Goal: Task Accomplishment & Management: Use online tool/utility

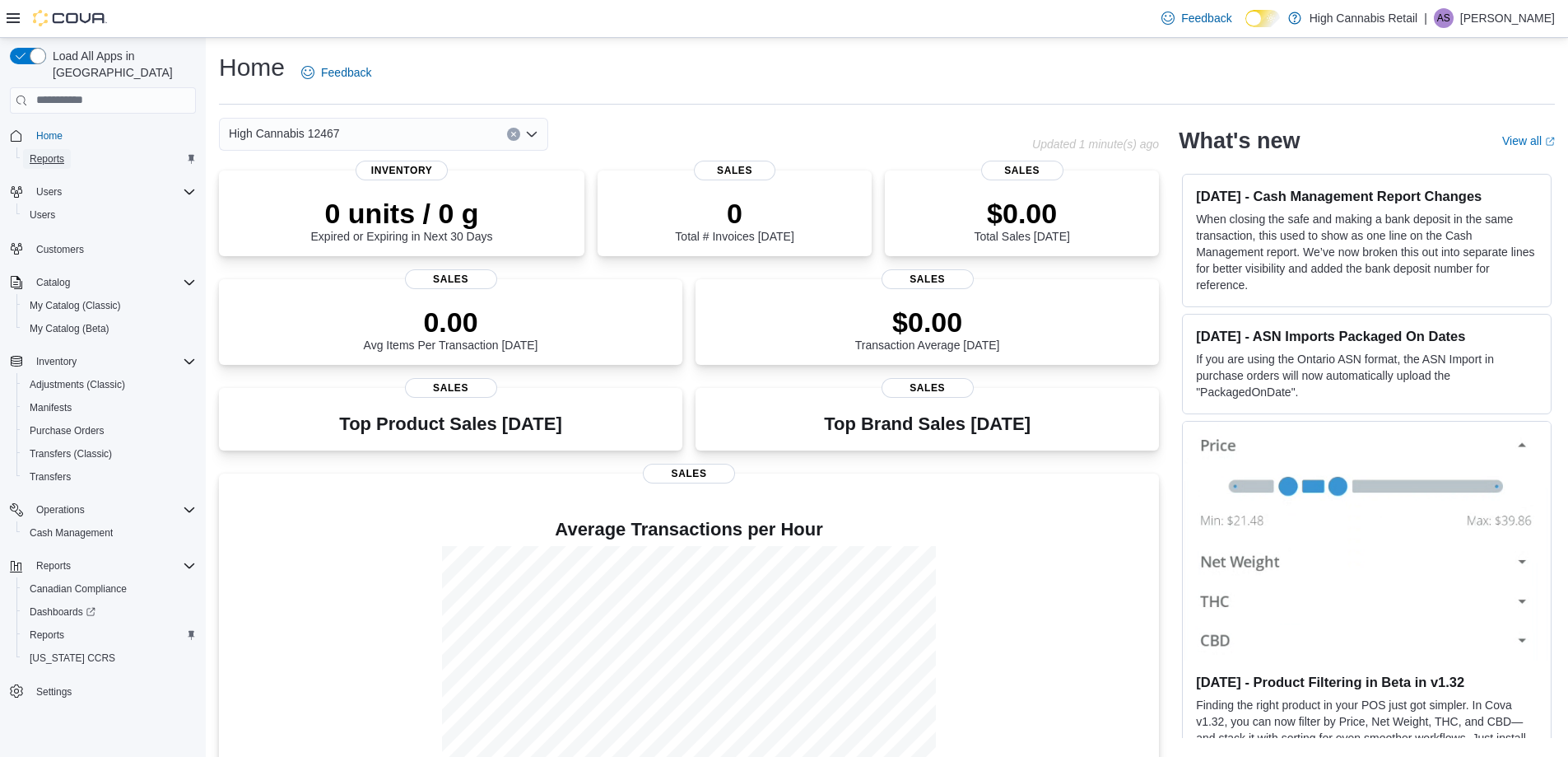
click at [61, 153] on span "Reports" at bounding box center [46, 159] width 34 height 13
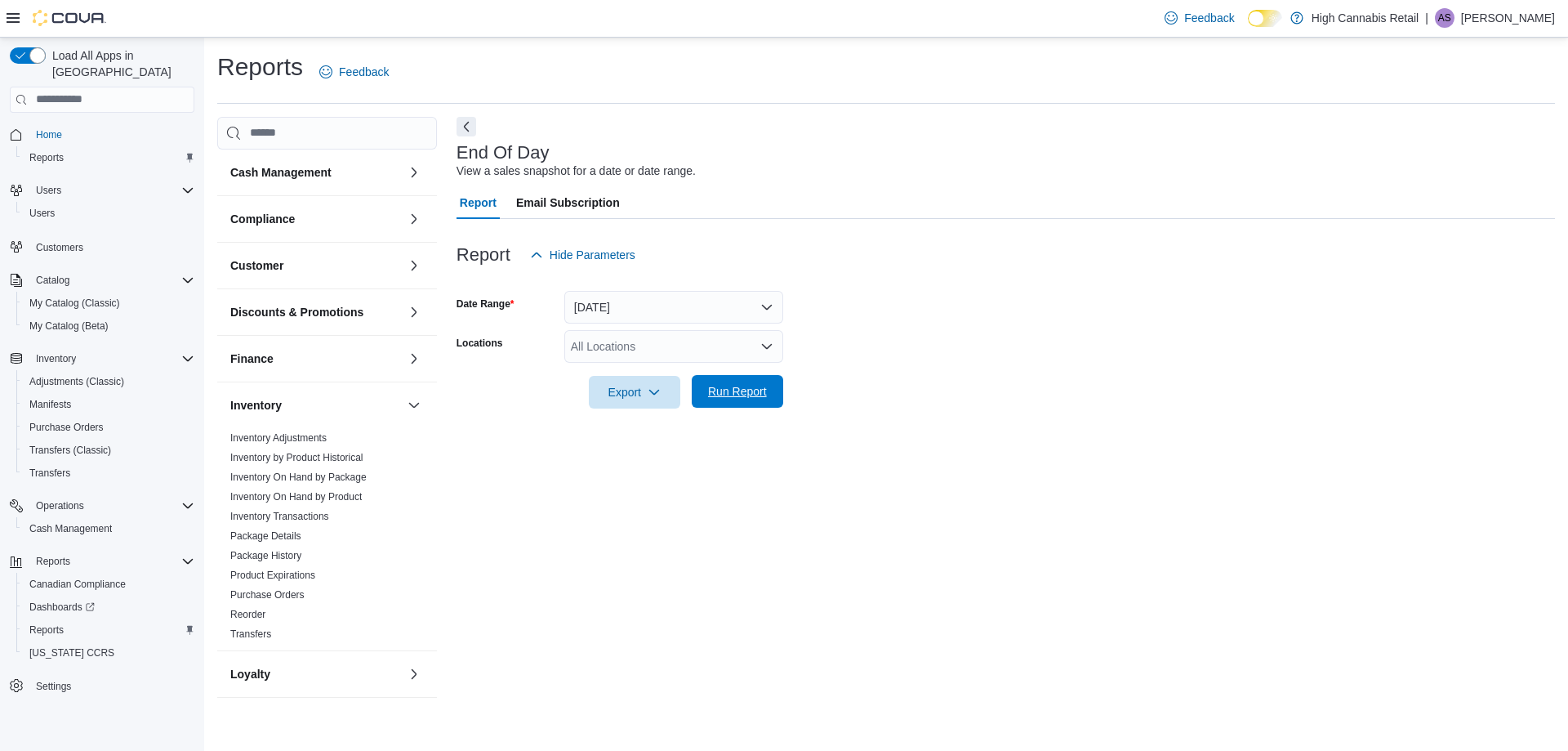
click at [724, 403] on span "Run Report" at bounding box center [737, 392] width 72 height 33
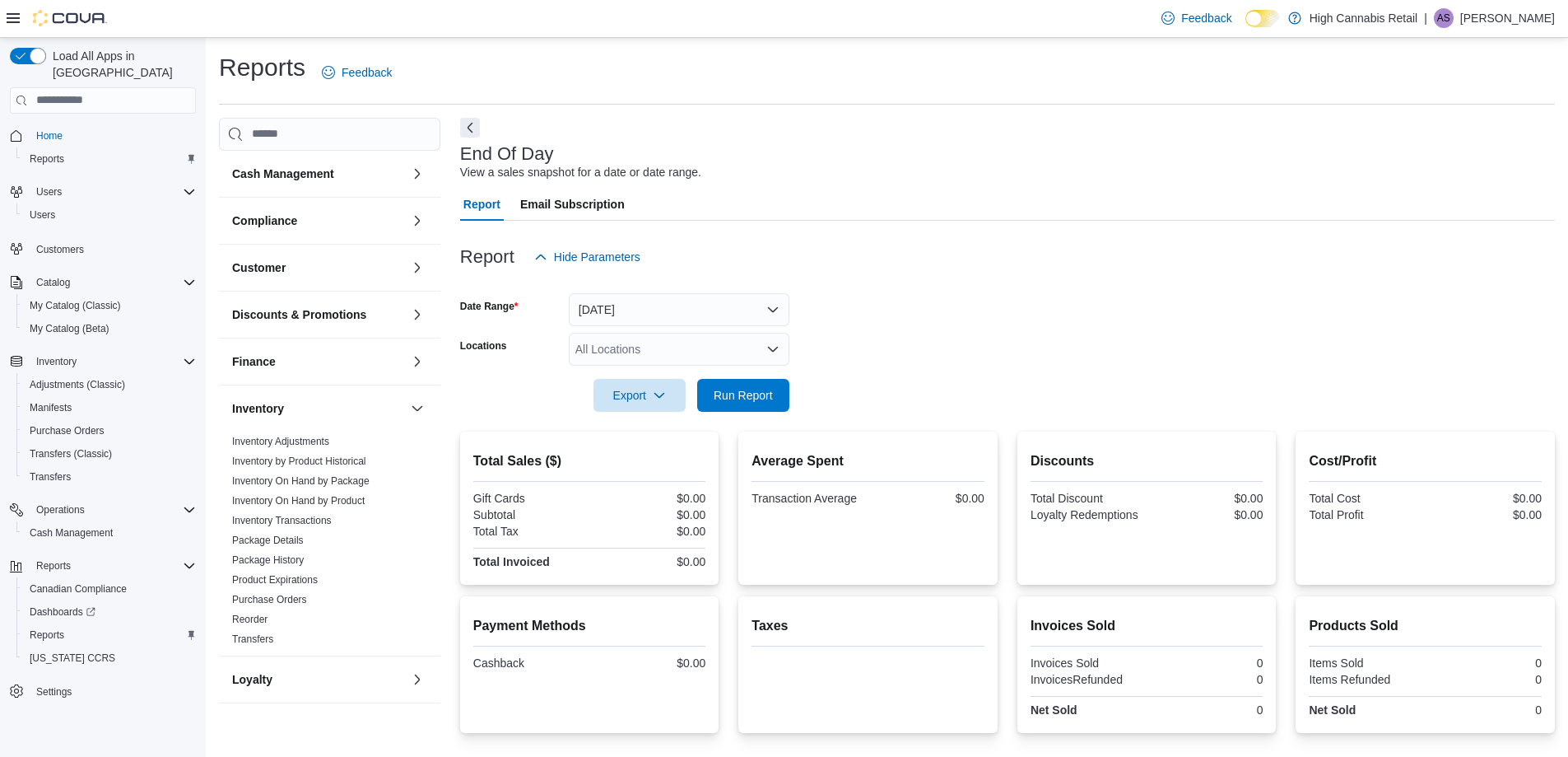
scroll to position [114, 0]
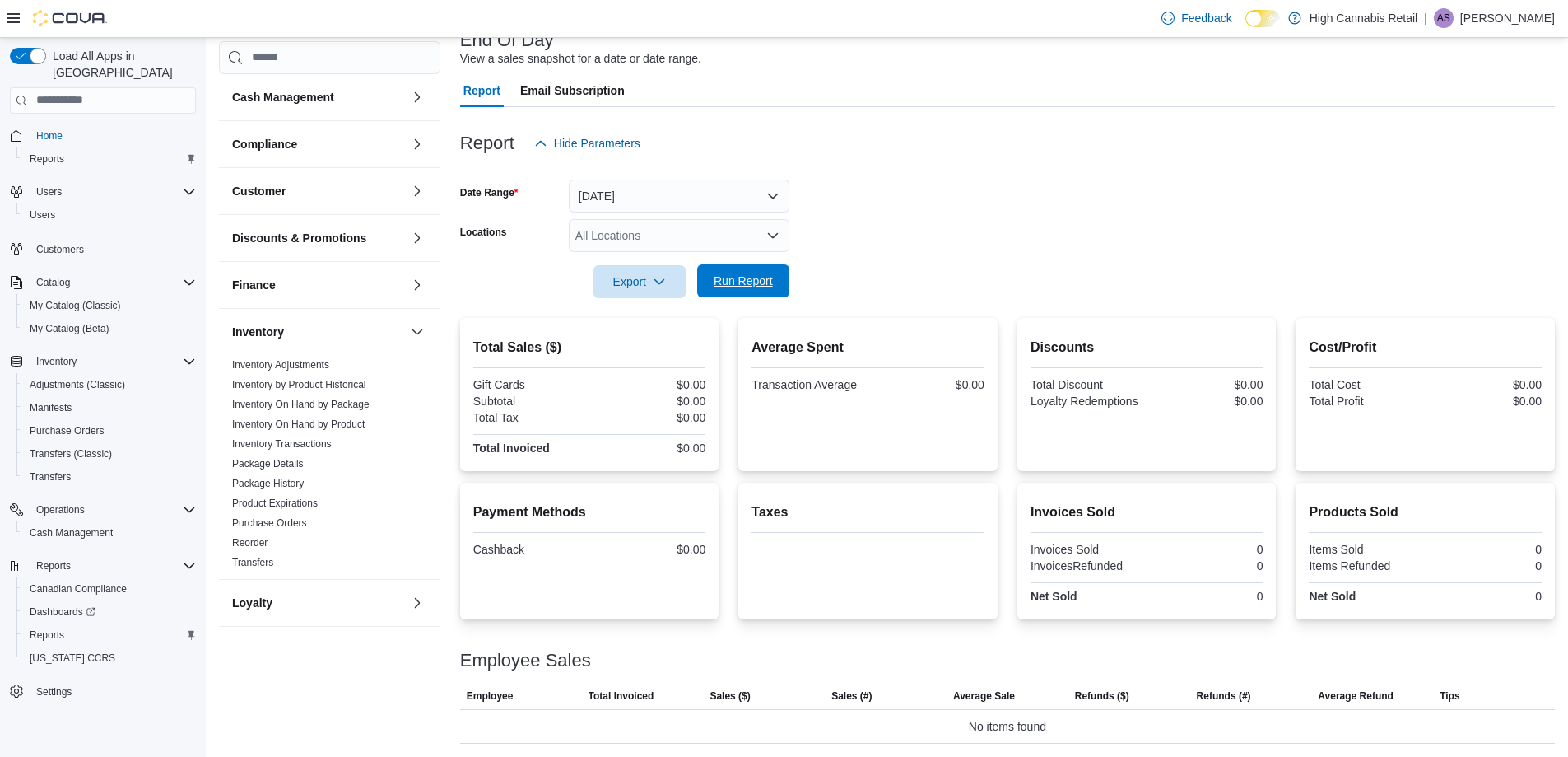
click at [744, 291] on span "Run Report" at bounding box center [743, 281] width 72 height 33
click at [761, 286] on span "Run Report" at bounding box center [743, 281] width 59 height 17
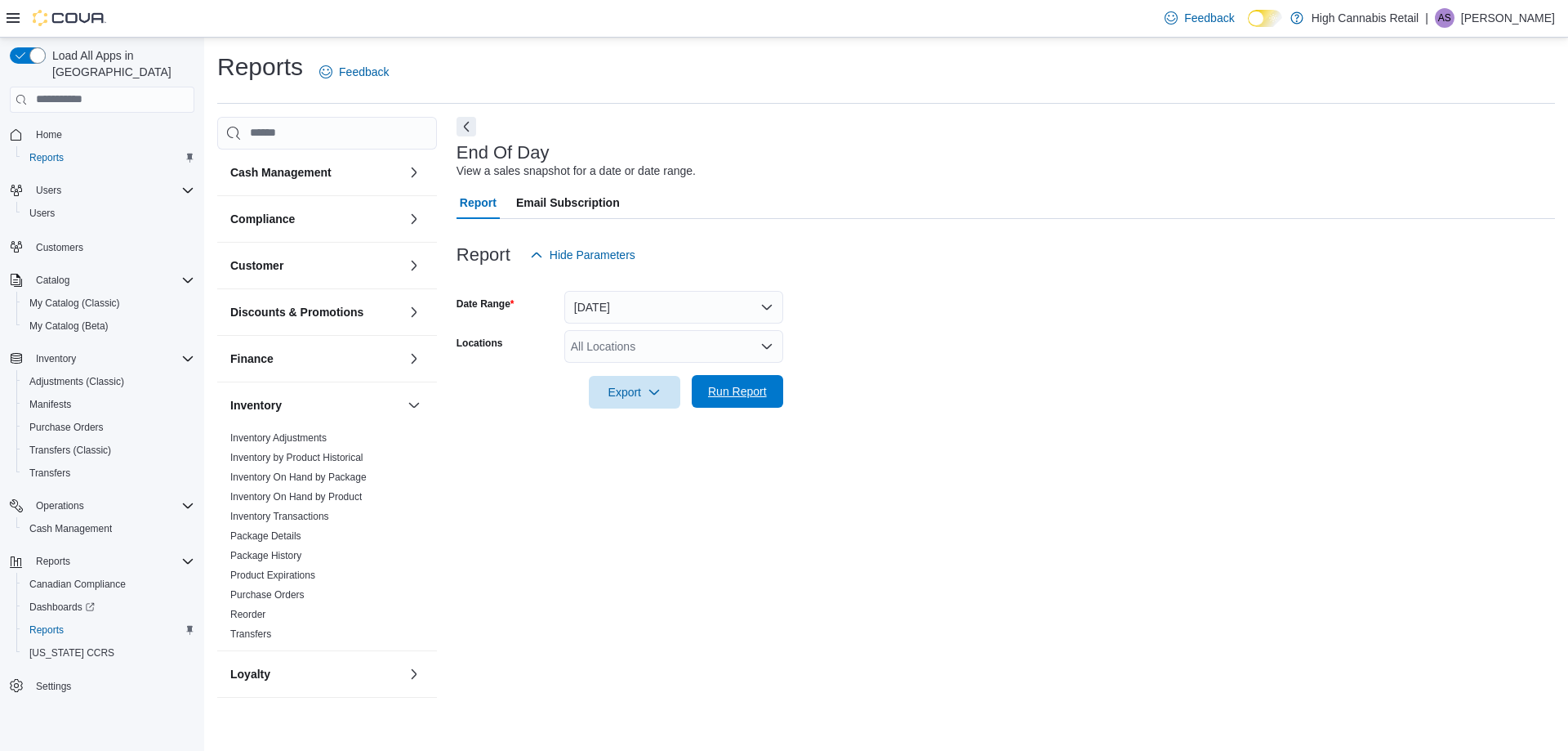
click at [723, 396] on span "Run Report" at bounding box center [737, 392] width 59 height 17
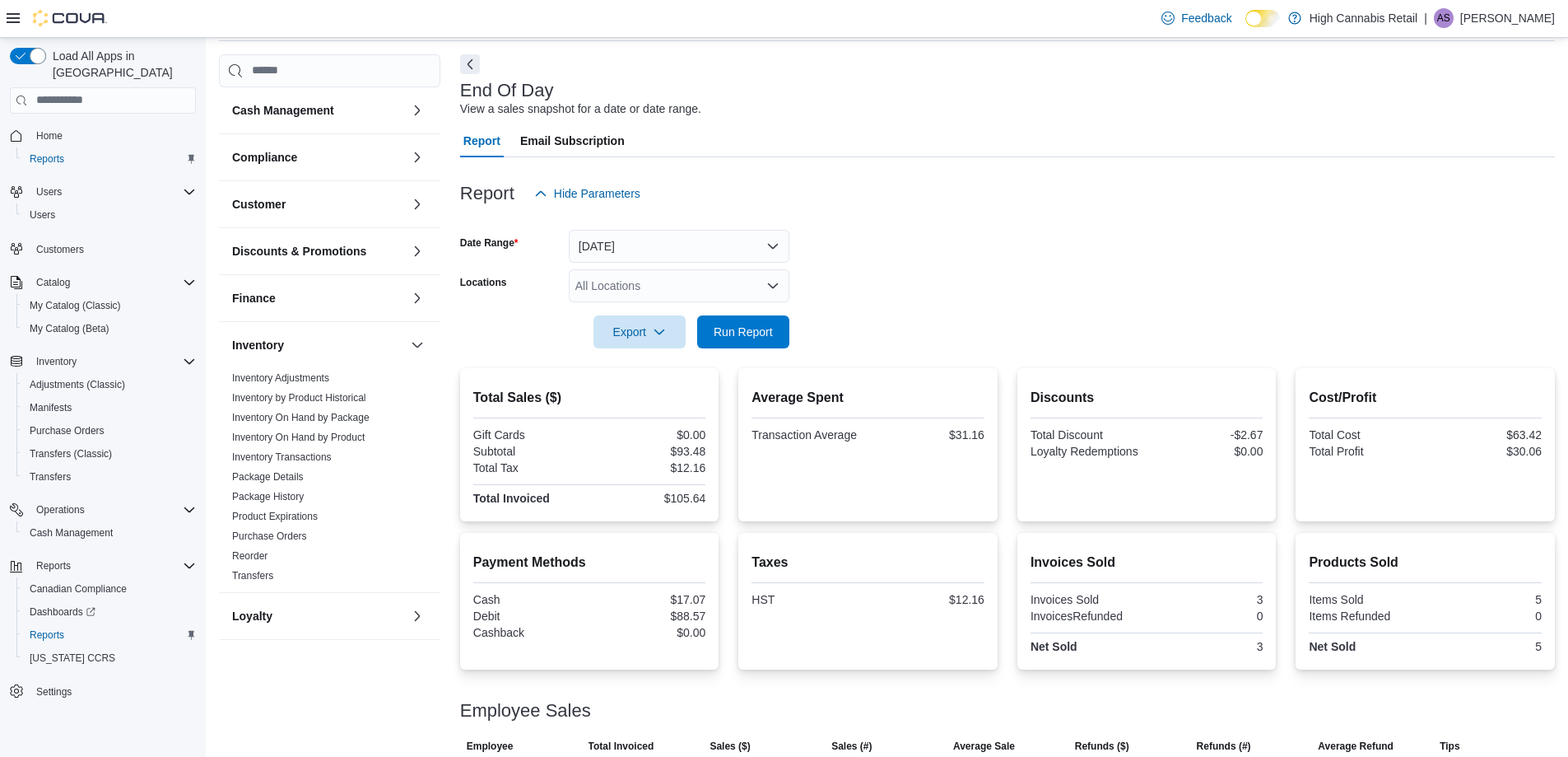
scroll to position [114, 0]
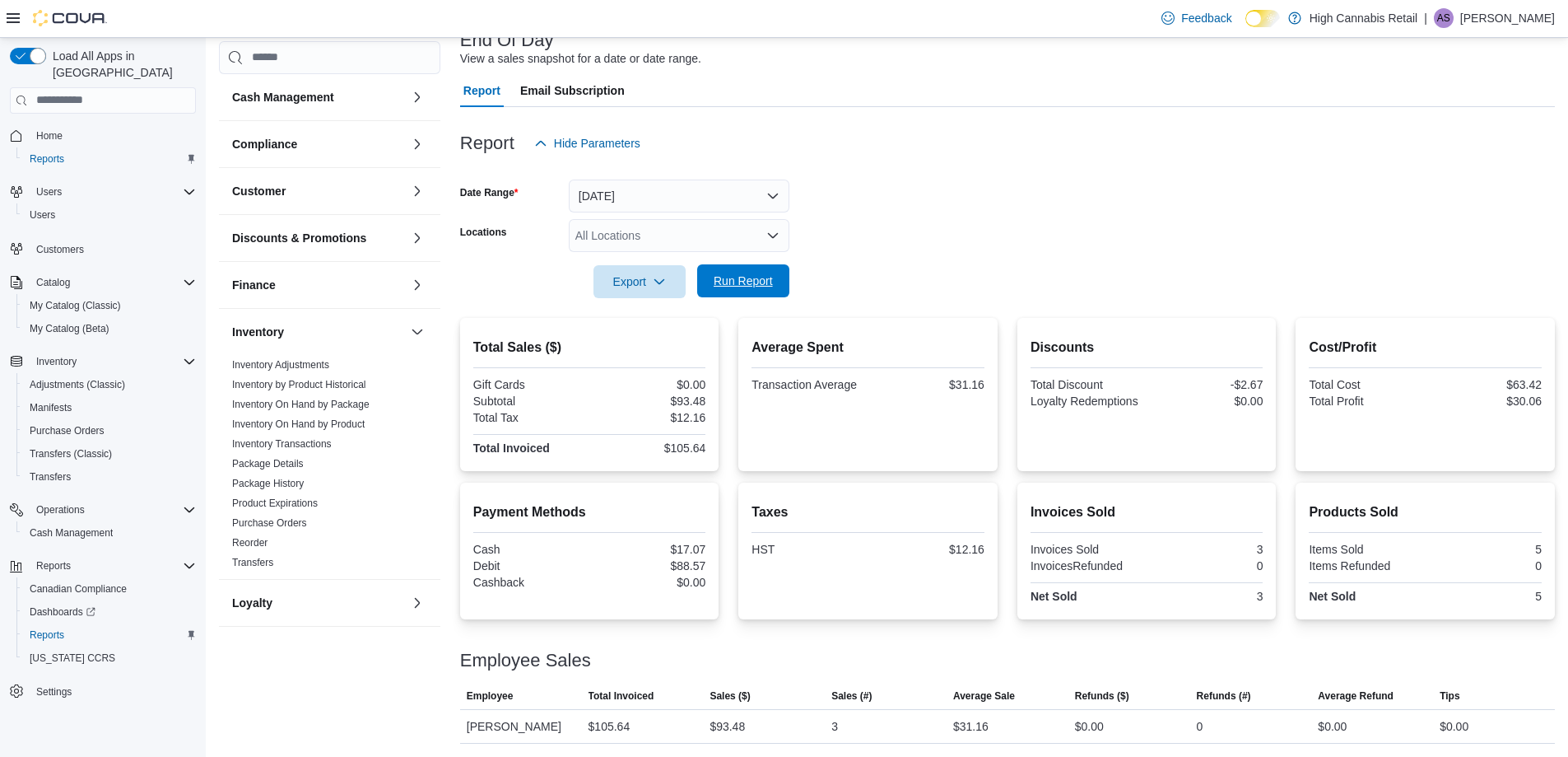
click at [766, 278] on span "Run Report" at bounding box center [743, 281] width 59 height 17
click at [944, 308] on div "Report Hide Parameters Date Range Today Locations All Locations Export Run Repo…" at bounding box center [1007, 425] width 1095 height 636
click at [1068, 380] on div "Total Discount" at bounding box center [1087, 385] width 113 height 13
click at [739, 301] on div at bounding box center [1007, 307] width 1095 height 19
click at [738, 291] on span "Run Report" at bounding box center [743, 281] width 72 height 33
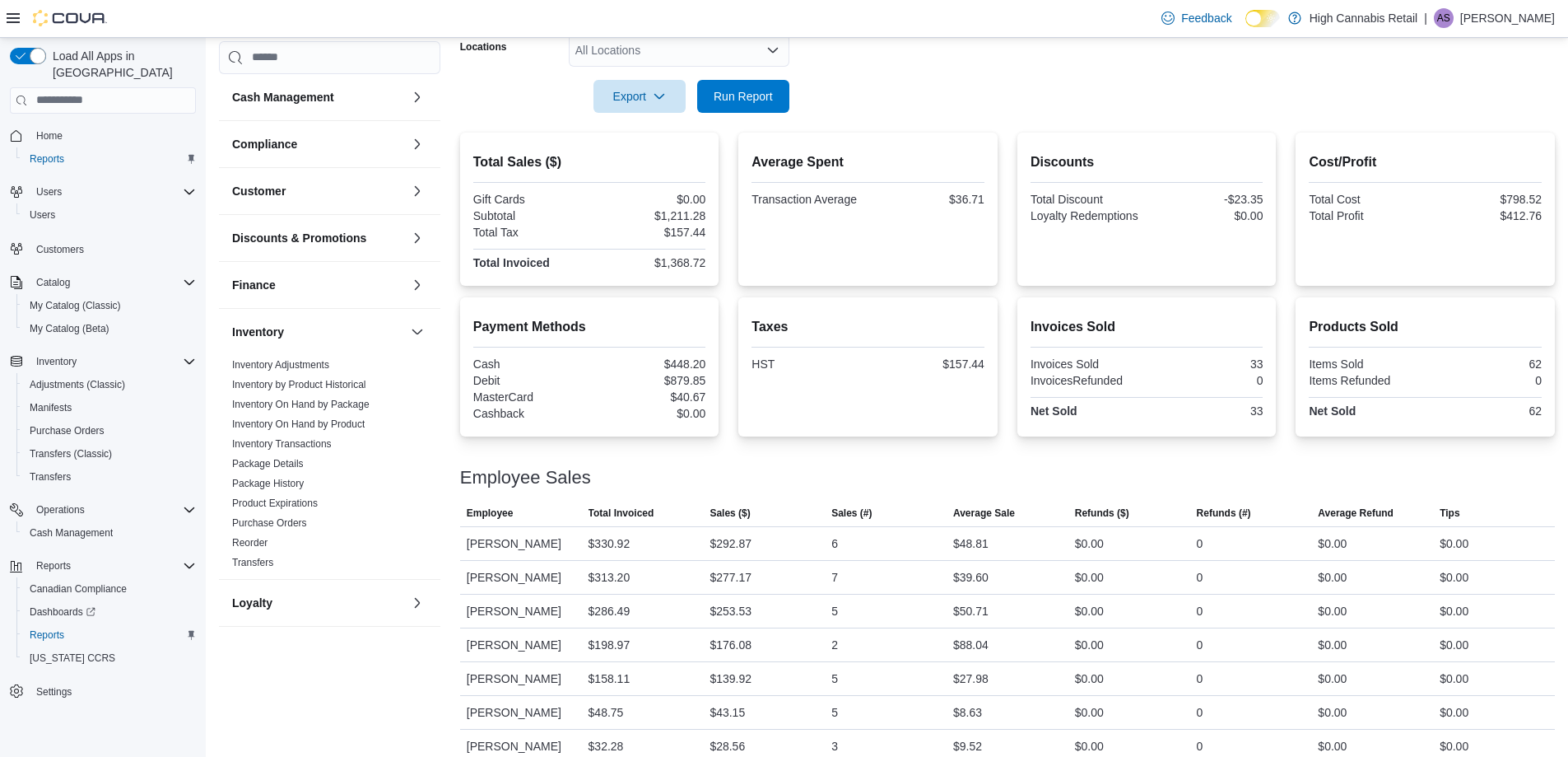
scroll to position [237, 0]
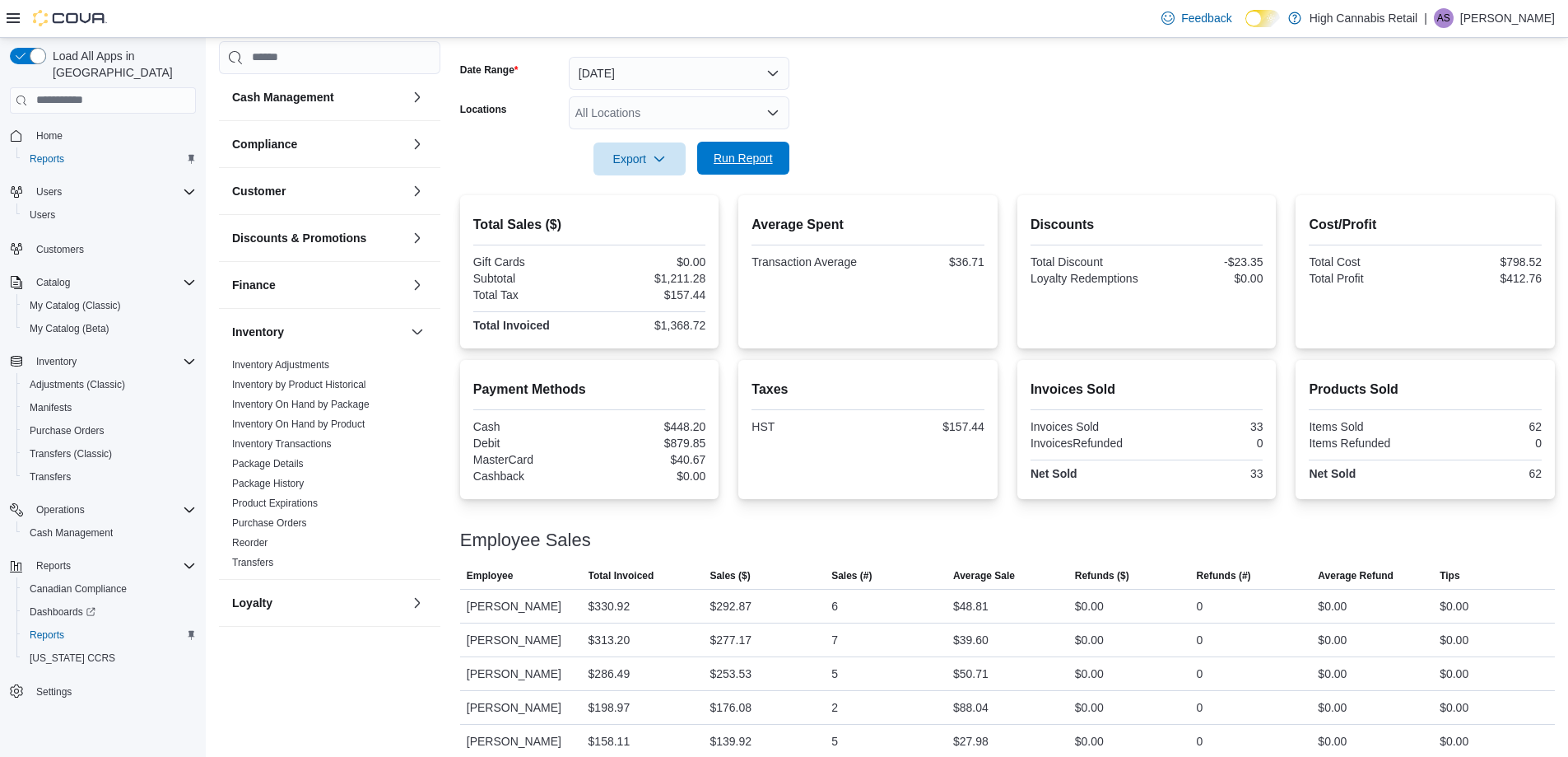
click at [757, 156] on span "Run Report" at bounding box center [743, 158] width 59 height 17
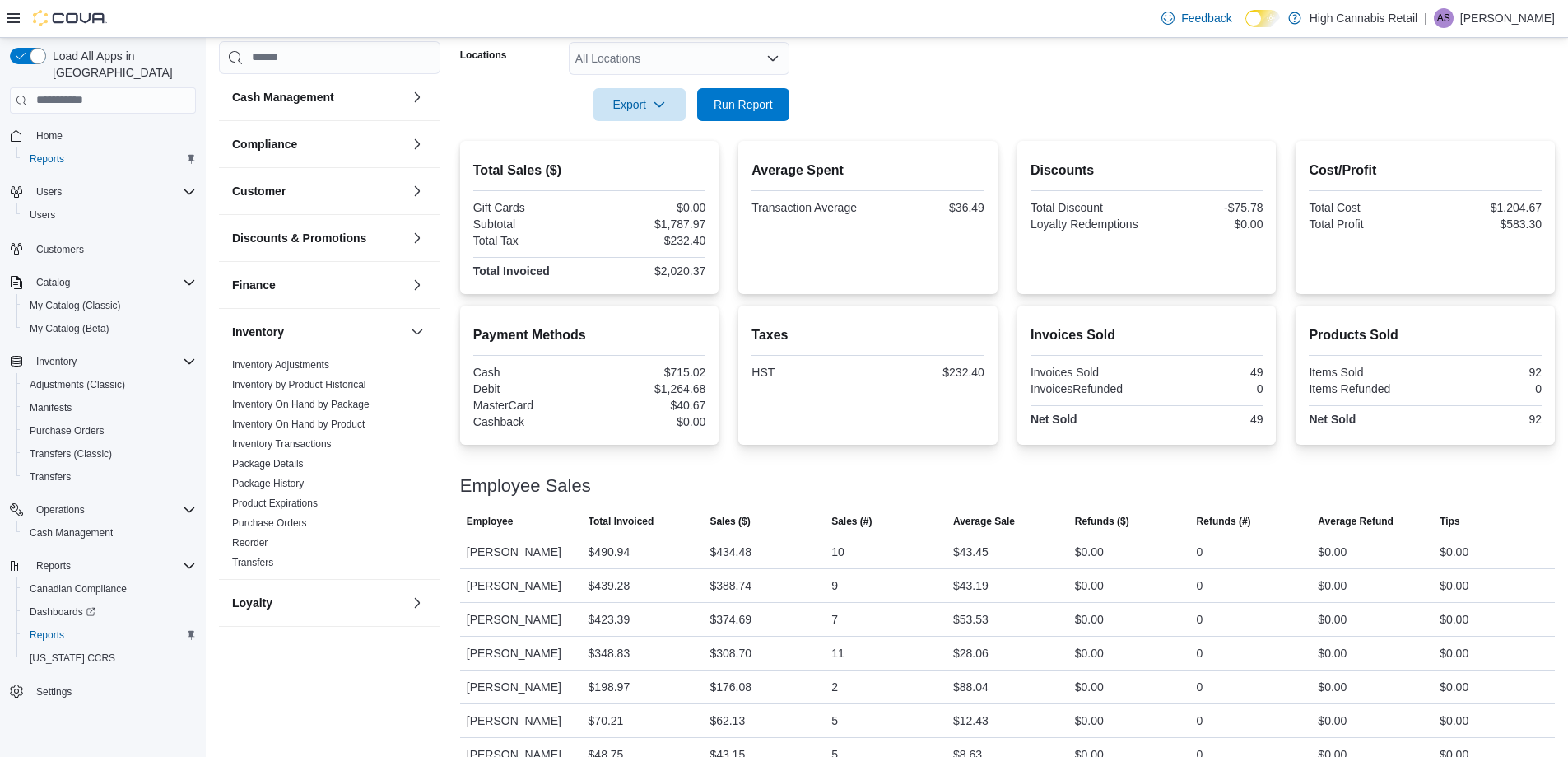
scroll to position [319, 0]
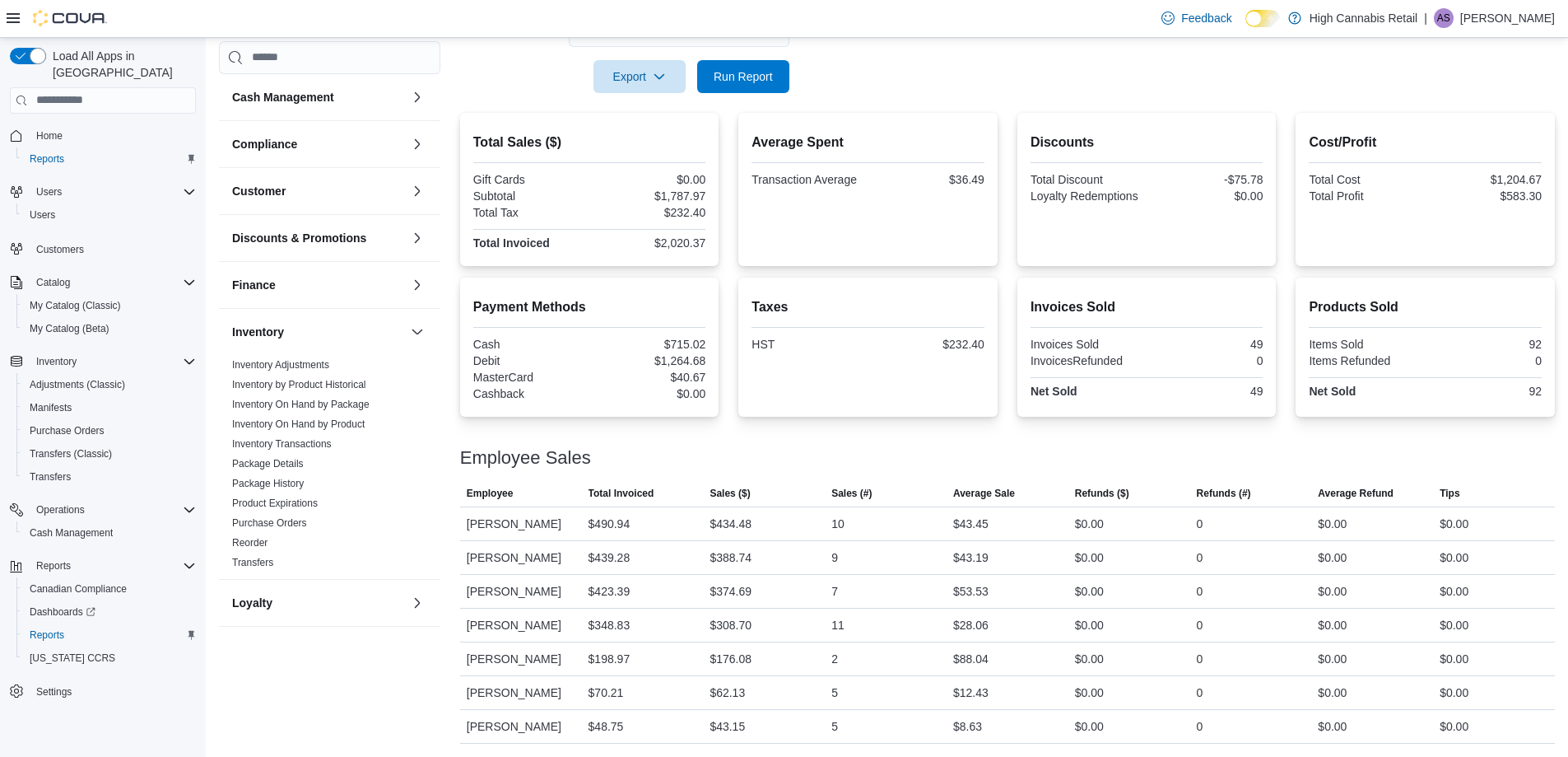
click at [659, 458] on div "Employee Sales" at bounding box center [1007, 458] width 1095 height 19
click at [758, 66] on span "Run Report" at bounding box center [743, 76] width 72 height 33
click at [744, 85] on span "Run Report" at bounding box center [743, 76] width 72 height 33
click at [726, 79] on span "Run Report" at bounding box center [743, 76] width 59 height 17
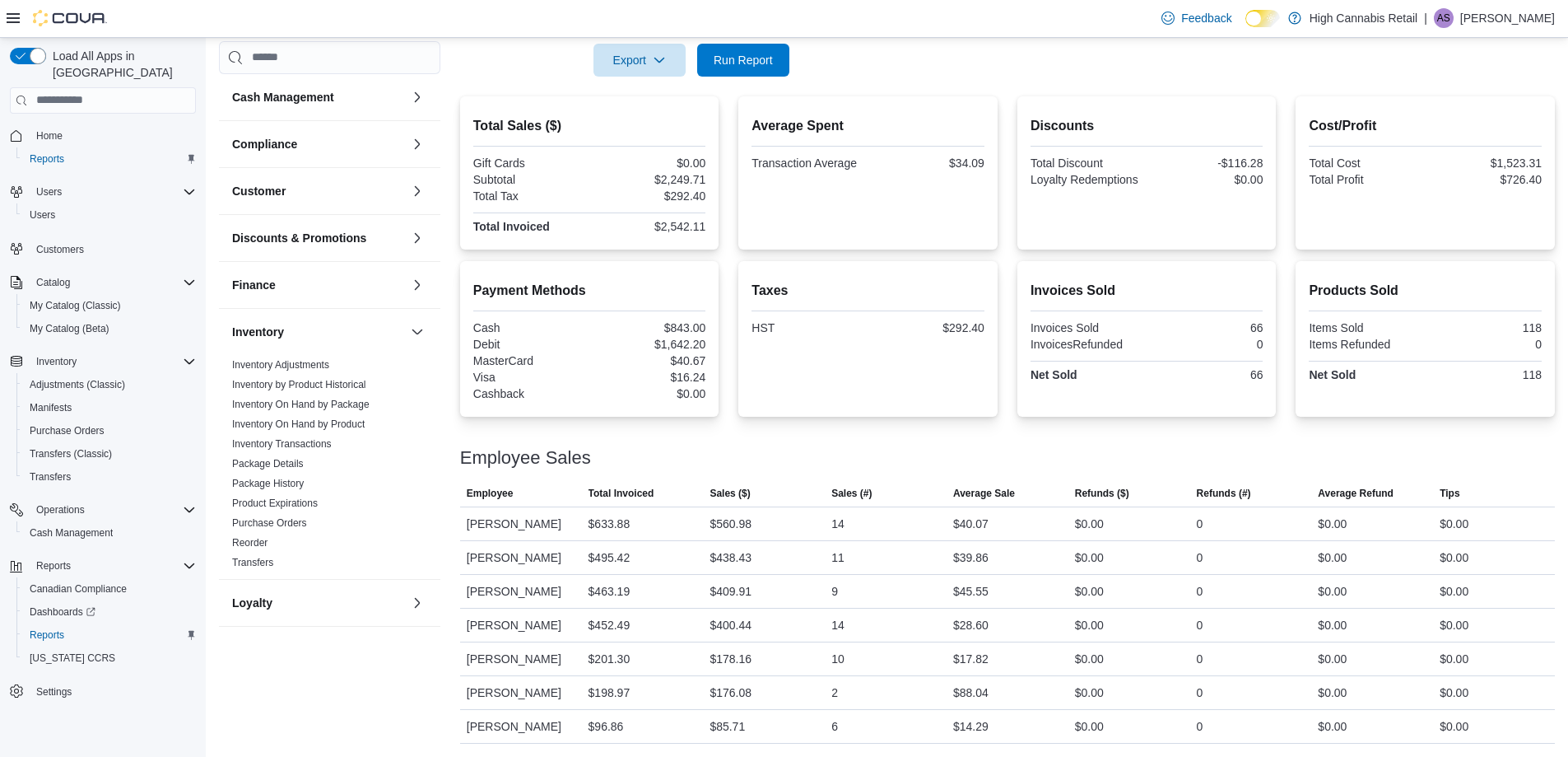
scroll to position [336, 0]
click at [979, 276] on div "Taxes HST $292.40" at bounding box center [868, 339] width 233 height 129
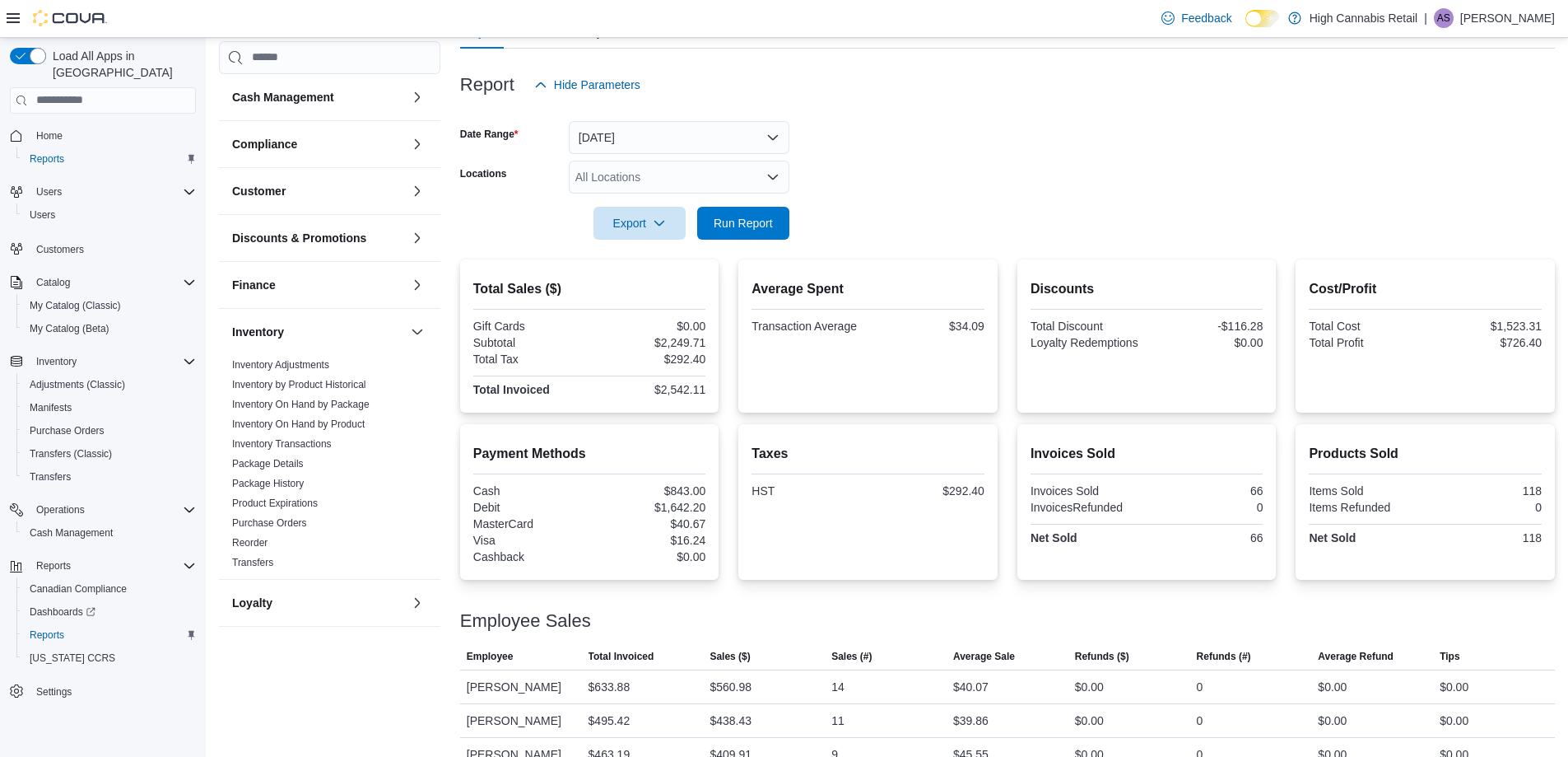
scroll to position [170, 0]
click at [752, 222] on span "Run Report" at bounding box center [743, 224] width 59 height 17
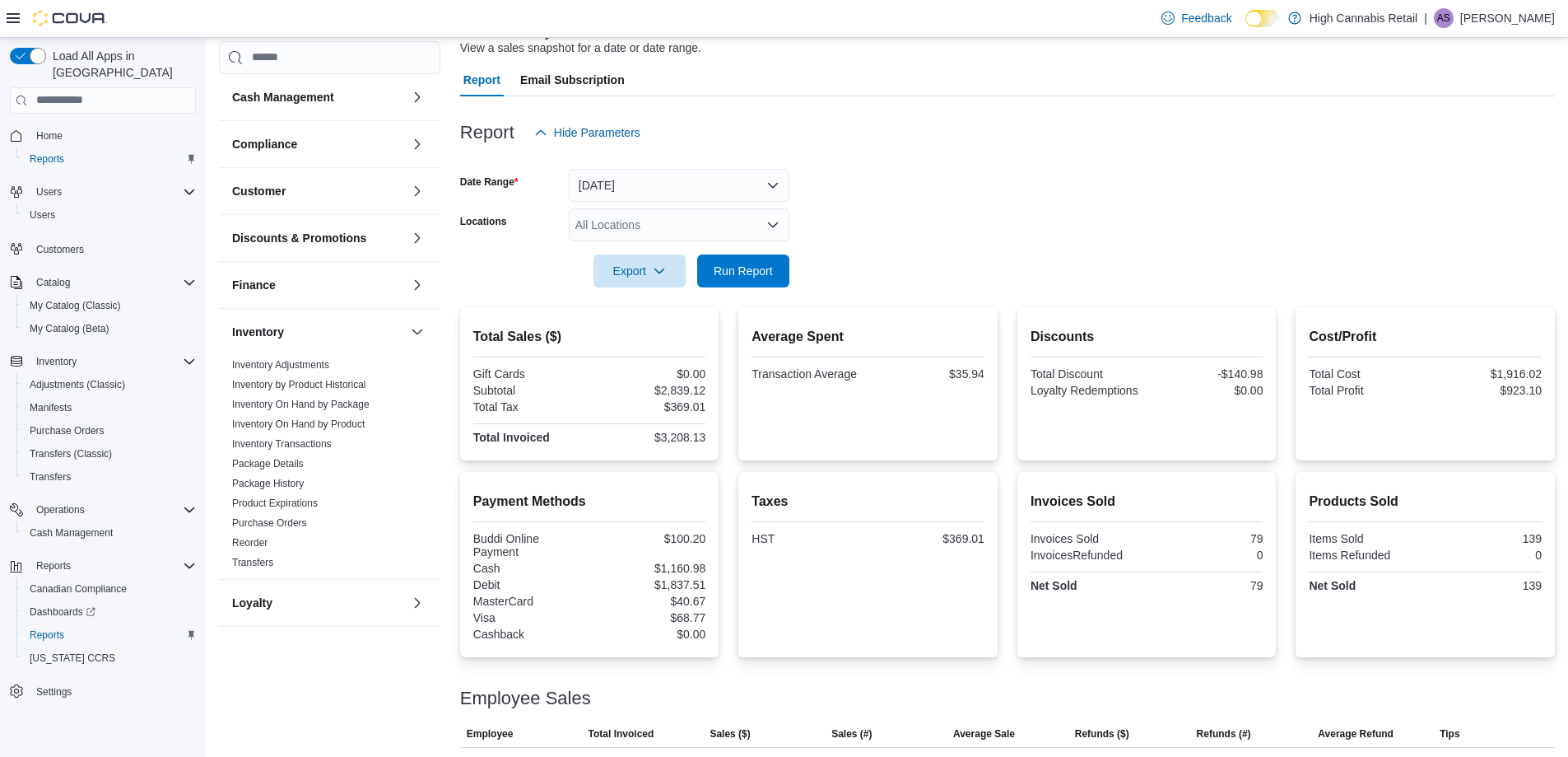
scroll to position [117, 0]
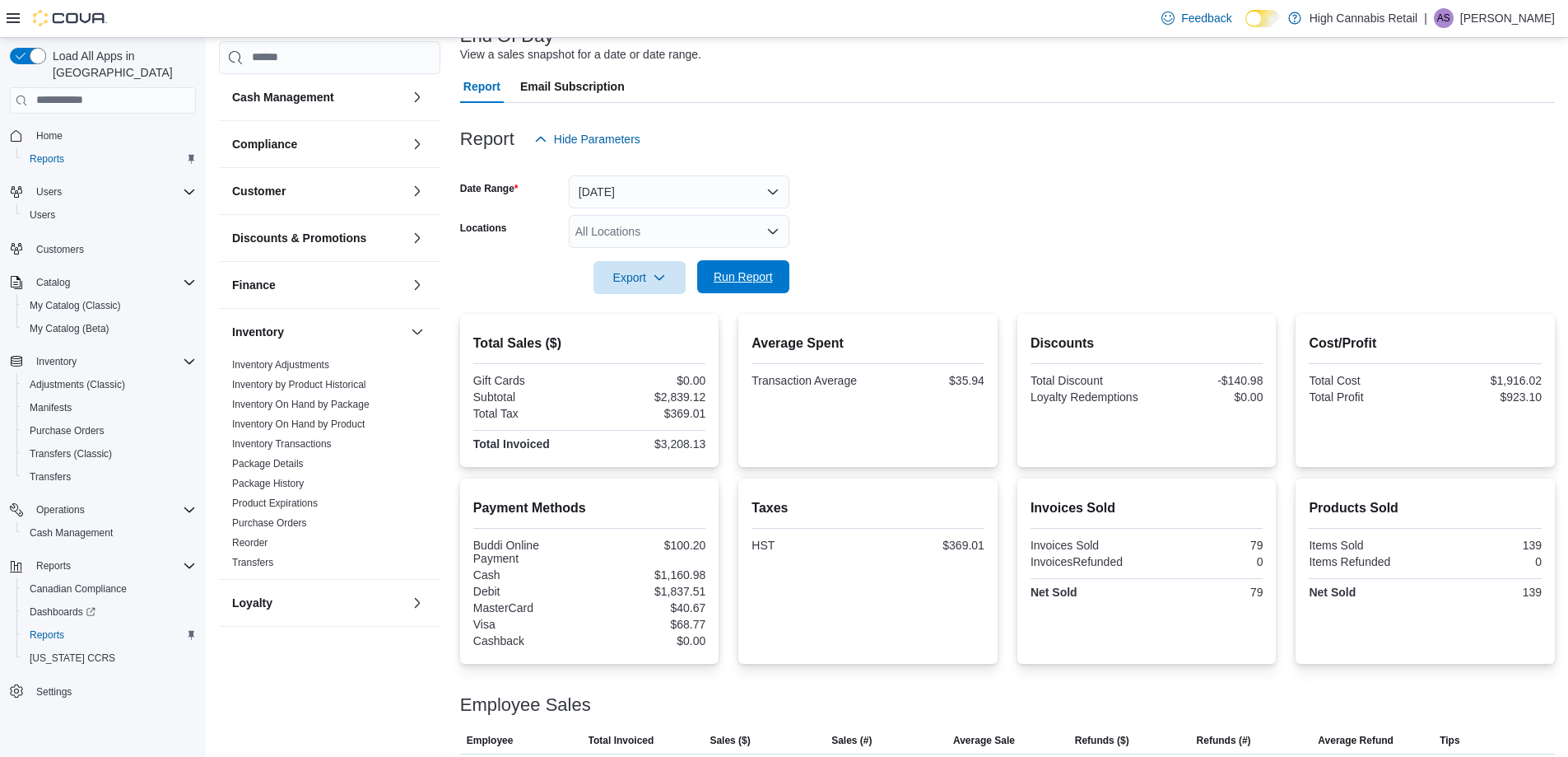
click at [737, 268] on span "Run Report" at bounding box center [743, 276] width 72 height 33
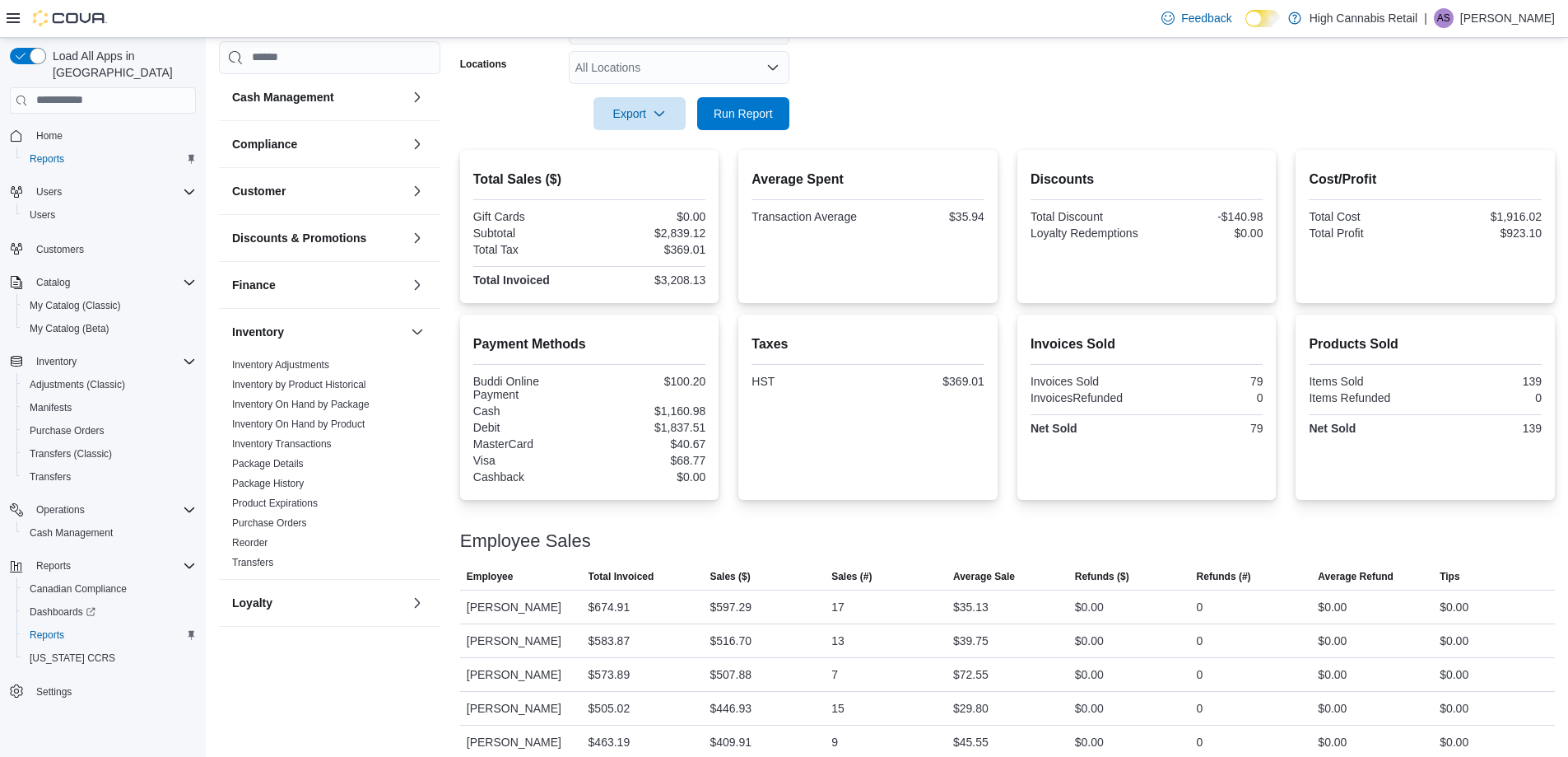
scroll to position [283, 0]
click at [739, 102] on span "Run Report" at bounding box center [743, 112] width 72 height 33
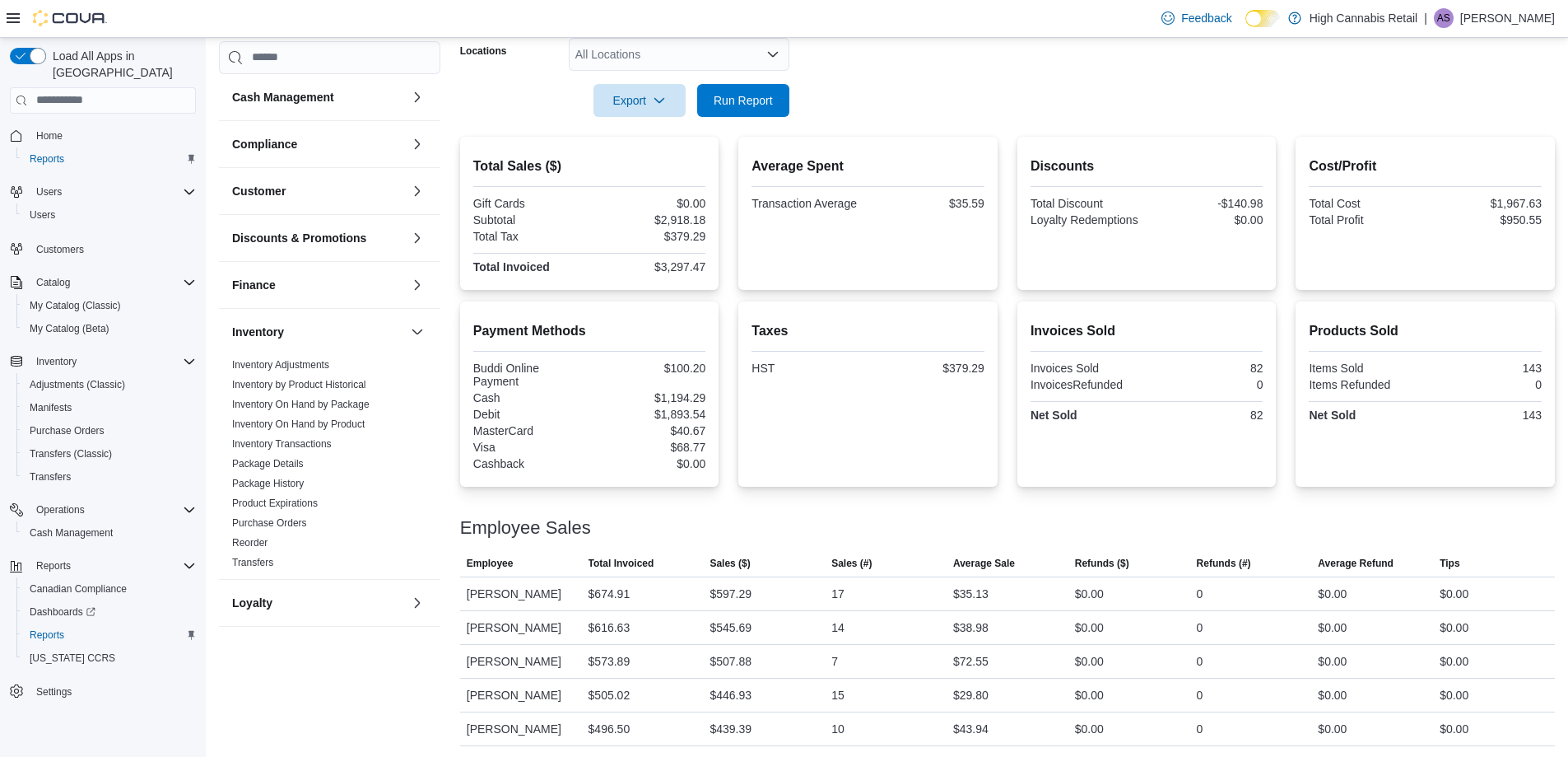
scroll to position [200, 0]
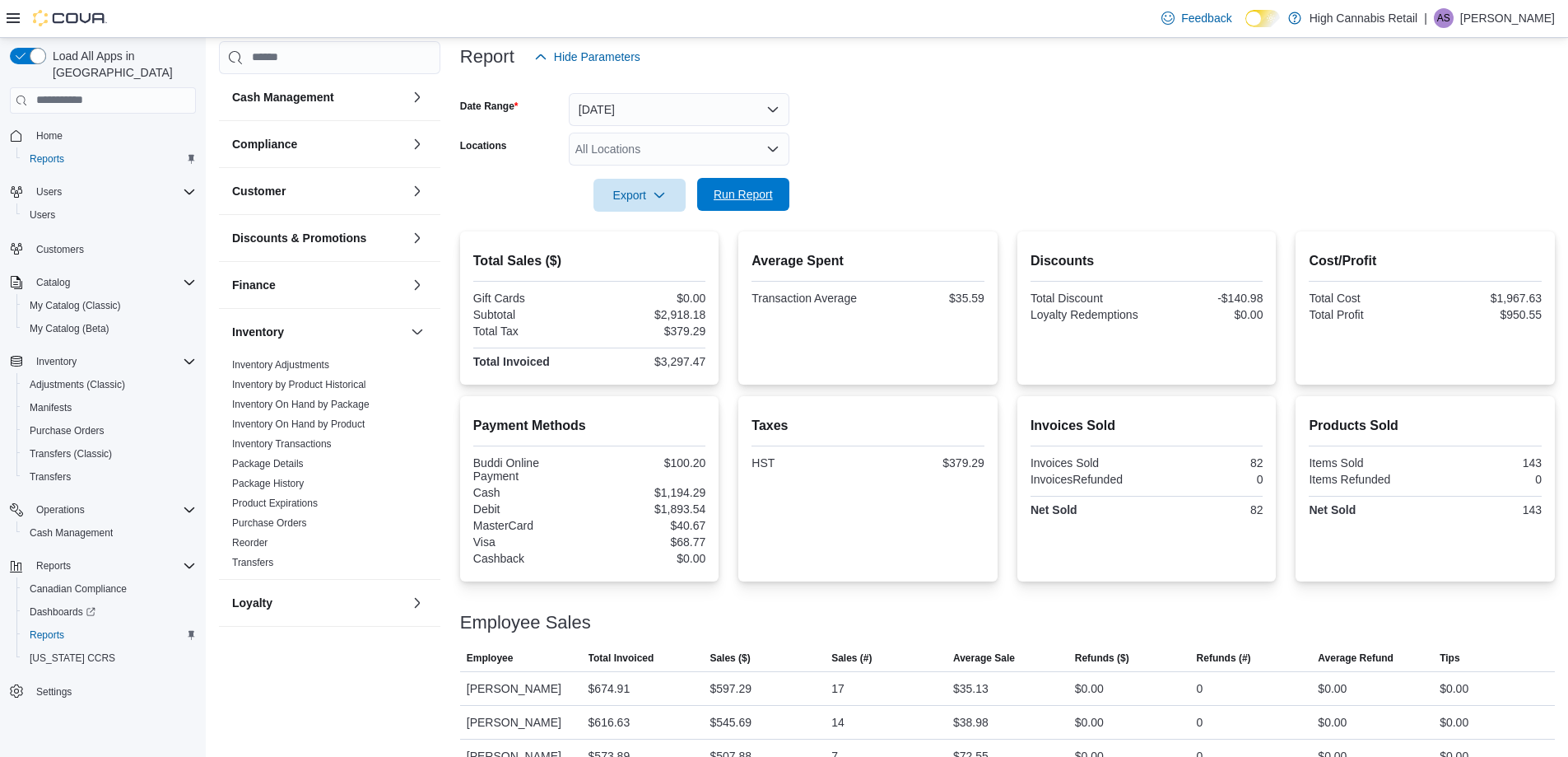
click at [723, 197] on span "Run Report" at bounding box center [743, 194] width 59 height 17
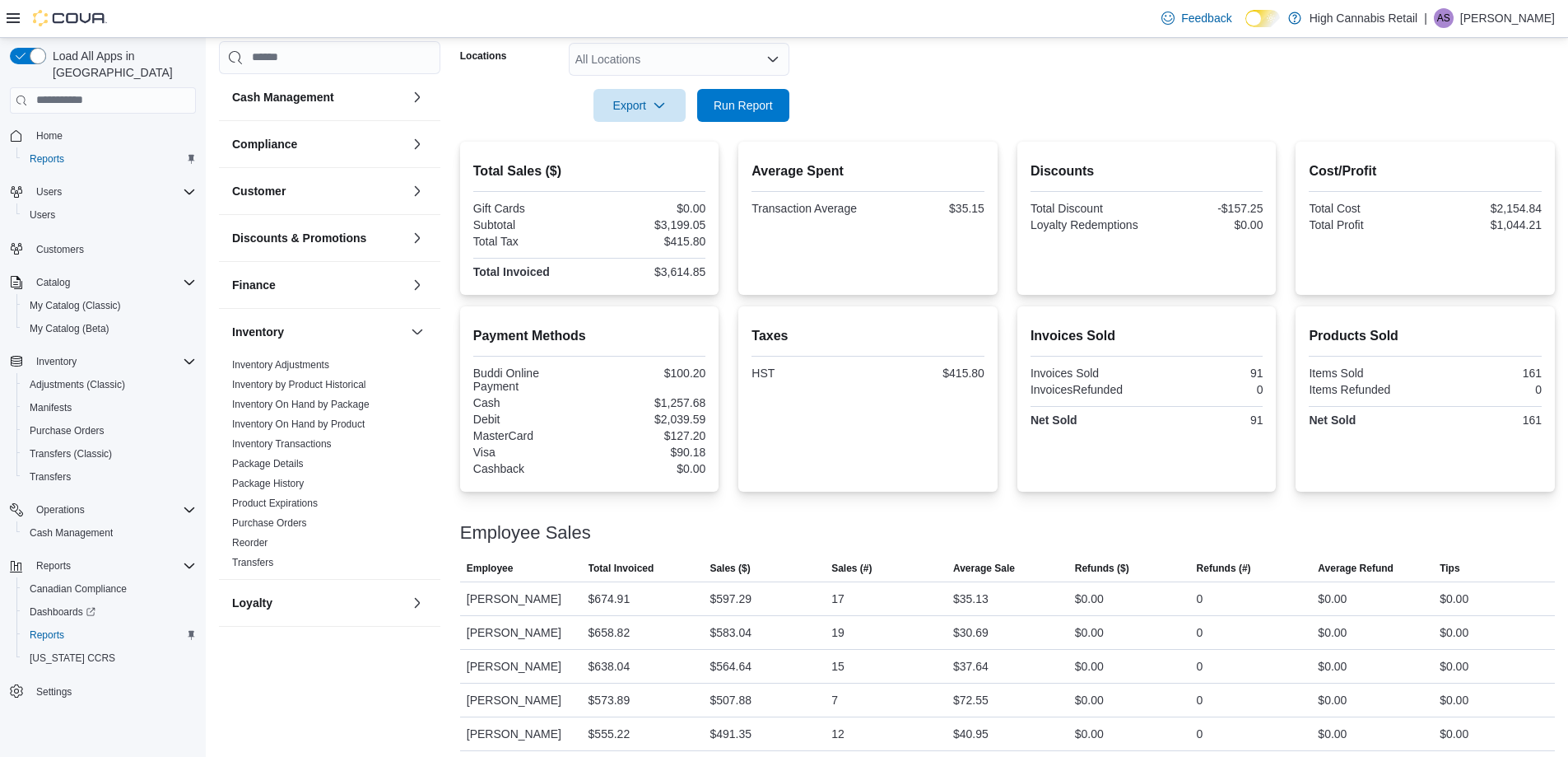
scroll to position [365, 0]
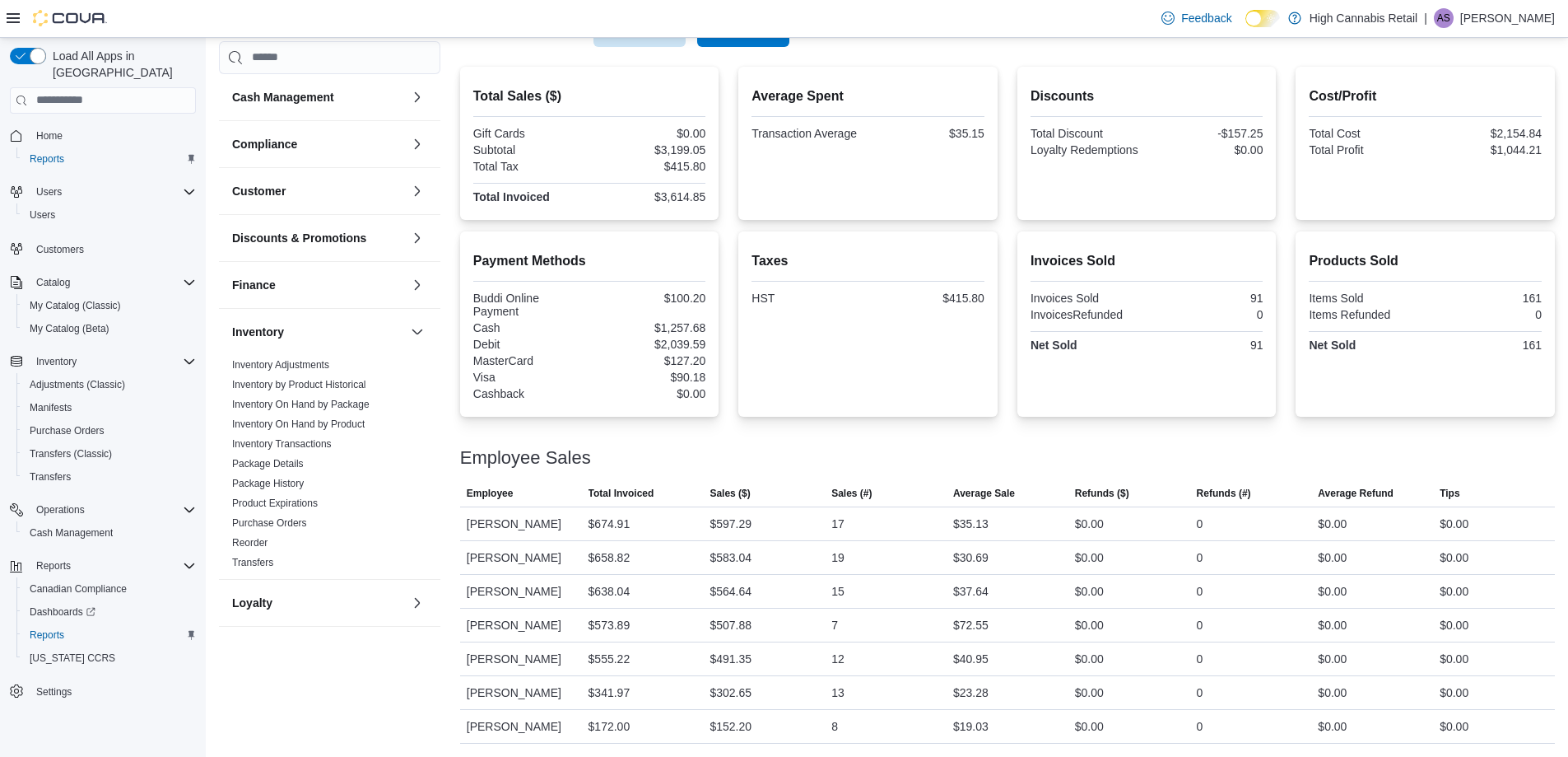
click at [804, 341] on div "Taxes HST $415.80" at bounding box center [868, 324] width 233 height 159
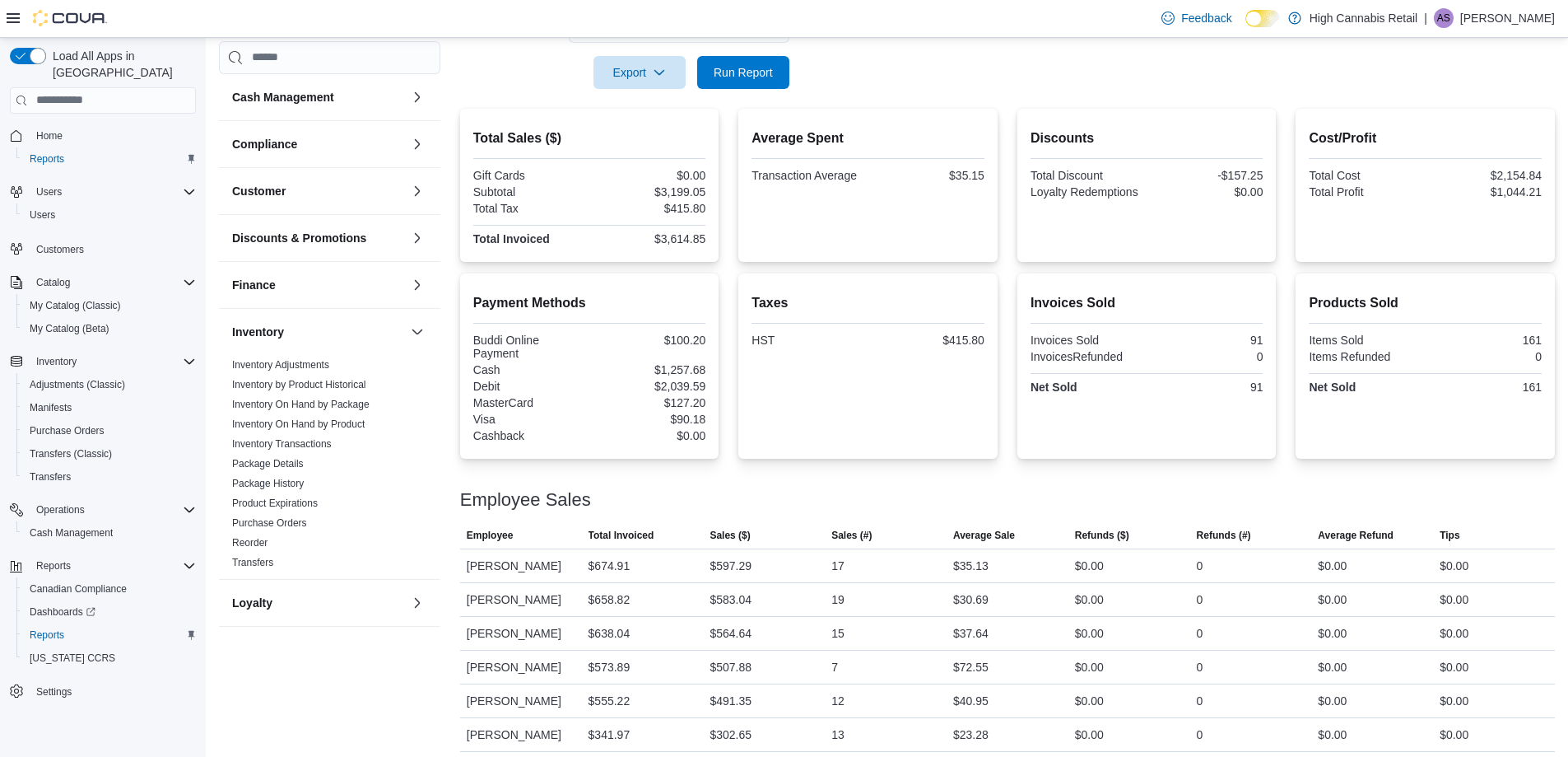
scroll to position [283, 0]
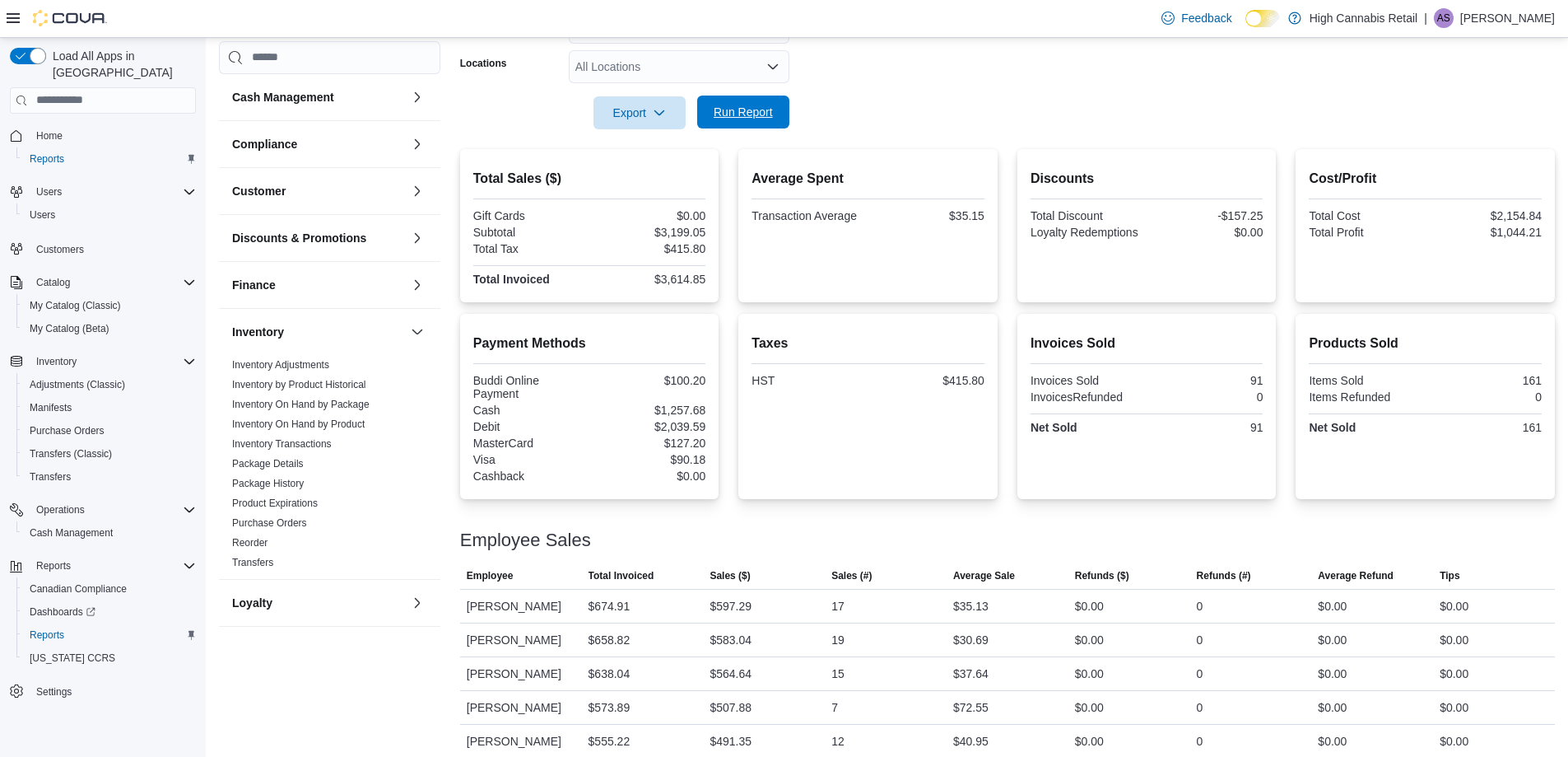
click at [733, 112] on span "Run Report" at bounding box center [743, 112] width 59 height 17
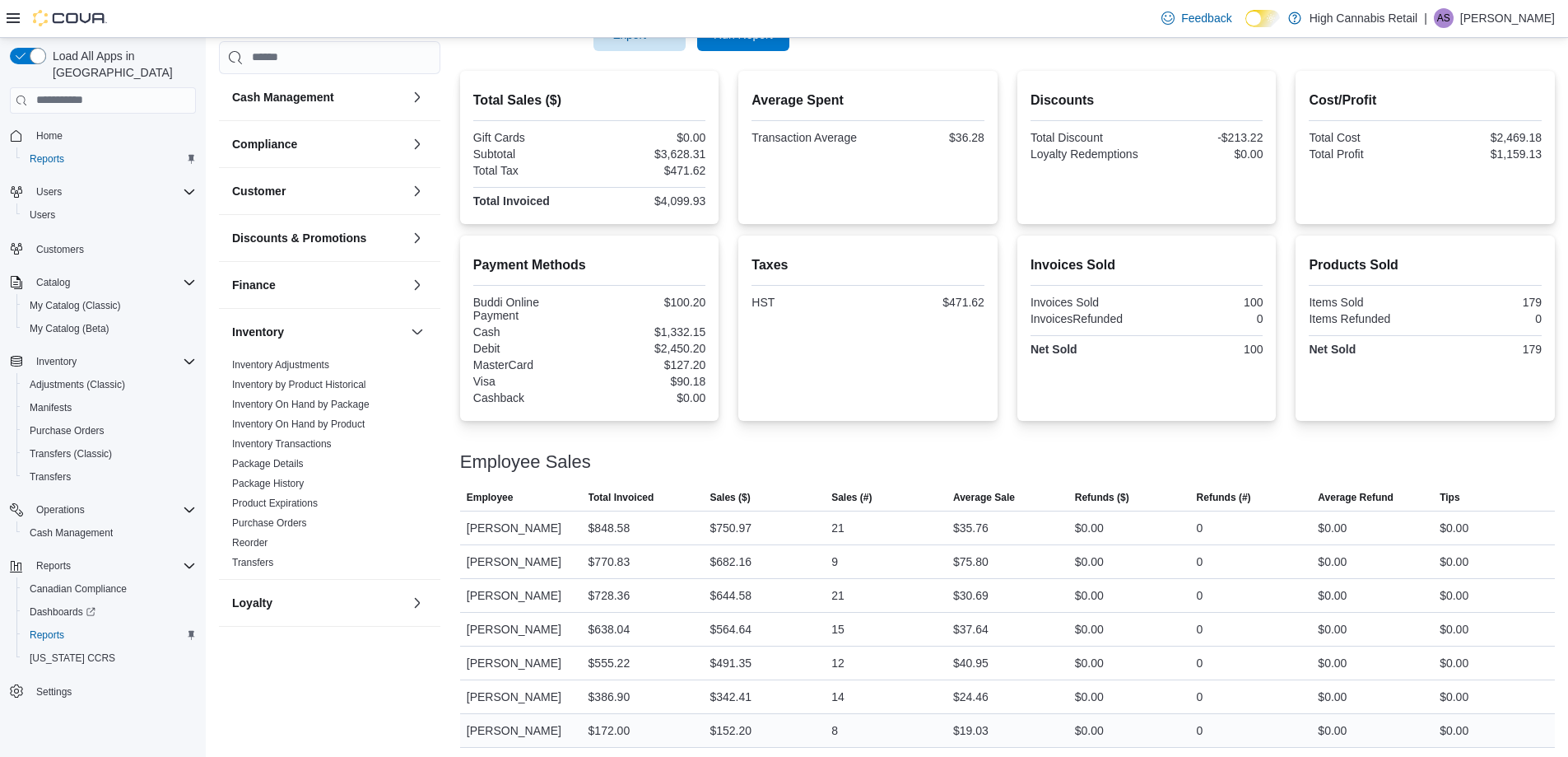
scroll to position [365, 0]
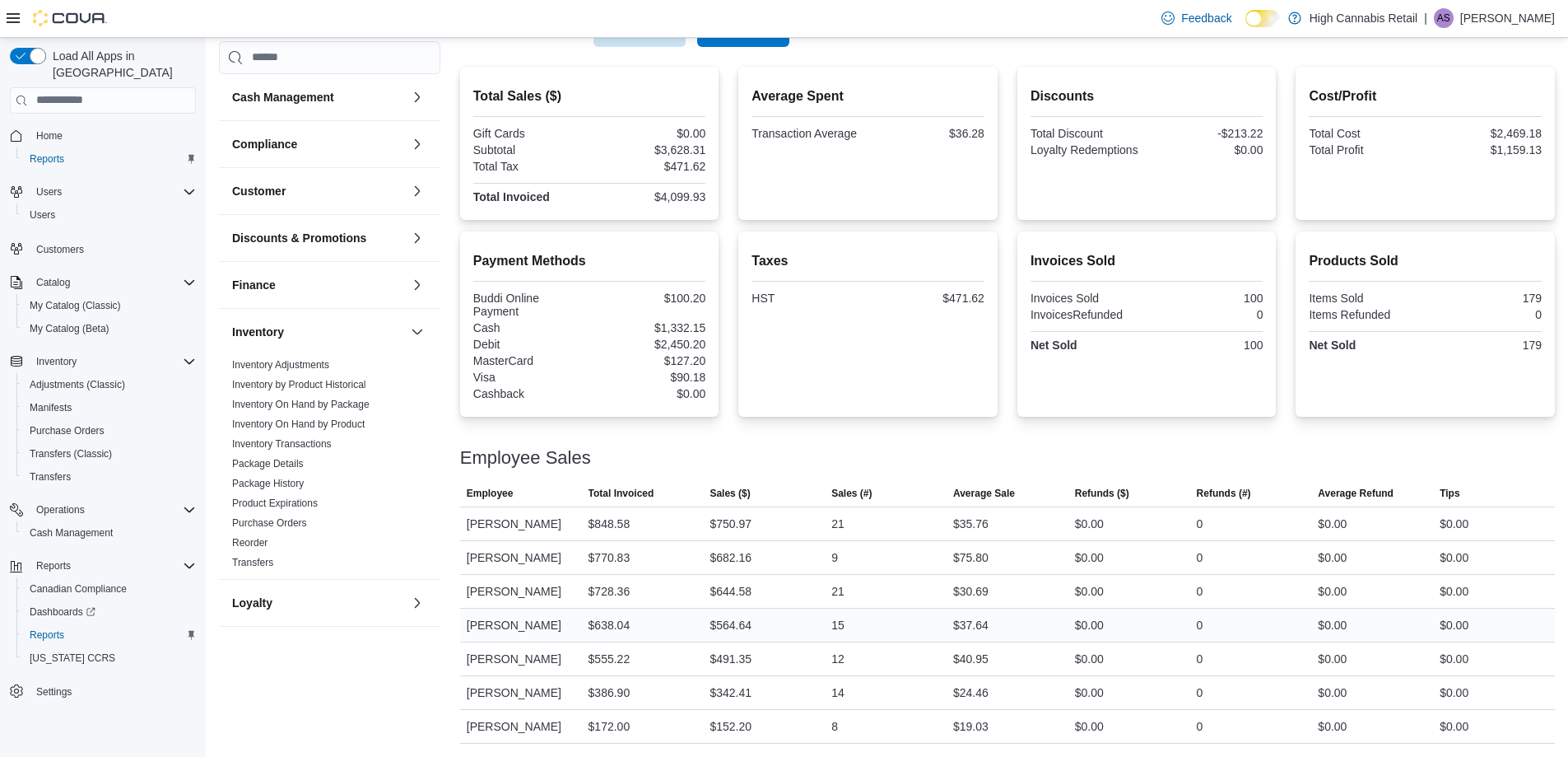
drag, startPoint x: 861, startPoint y: 630, endPoint x: 844, endPoint y: 636, distance: 18.0
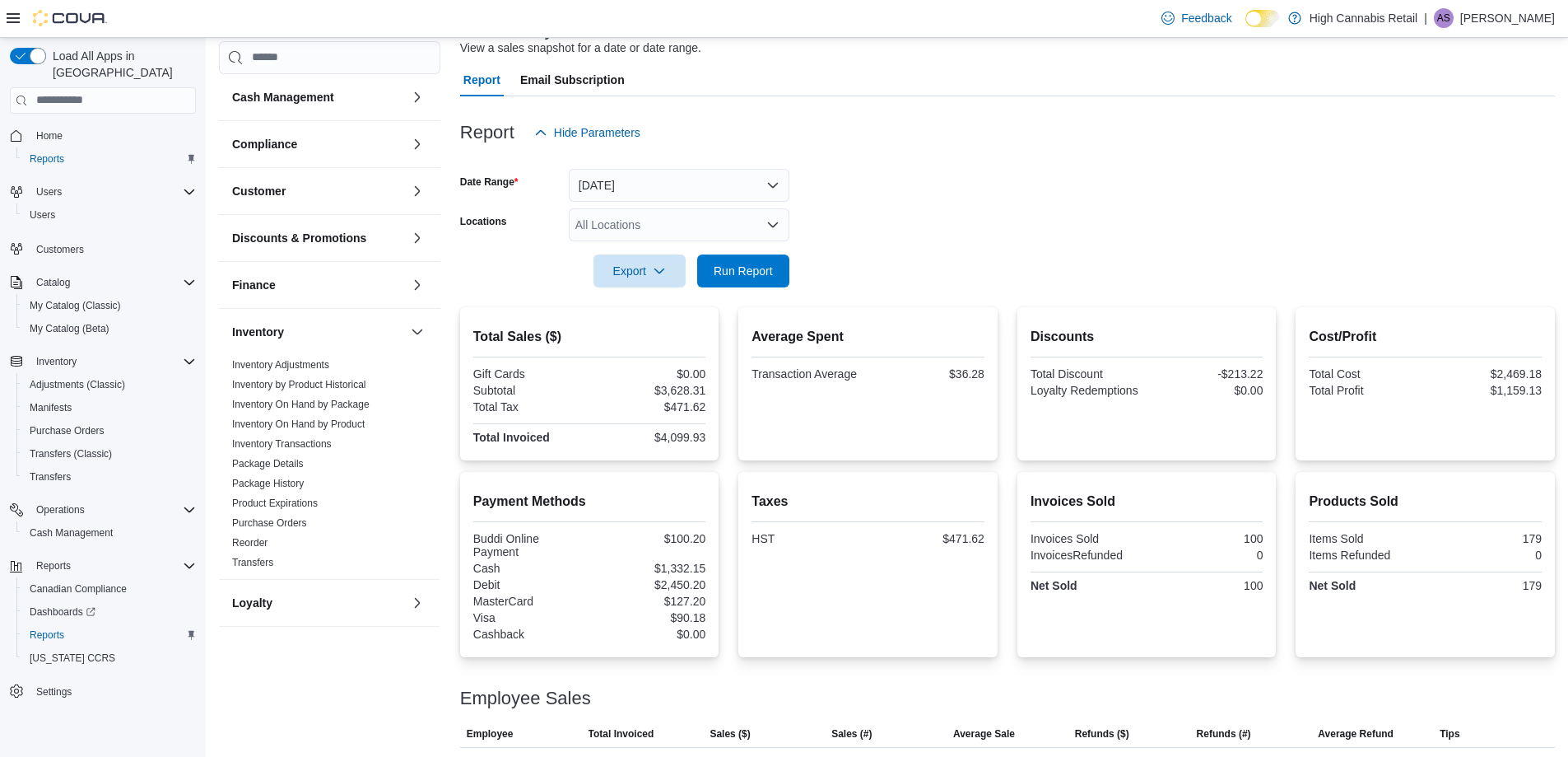
scroll to position [117, 0]
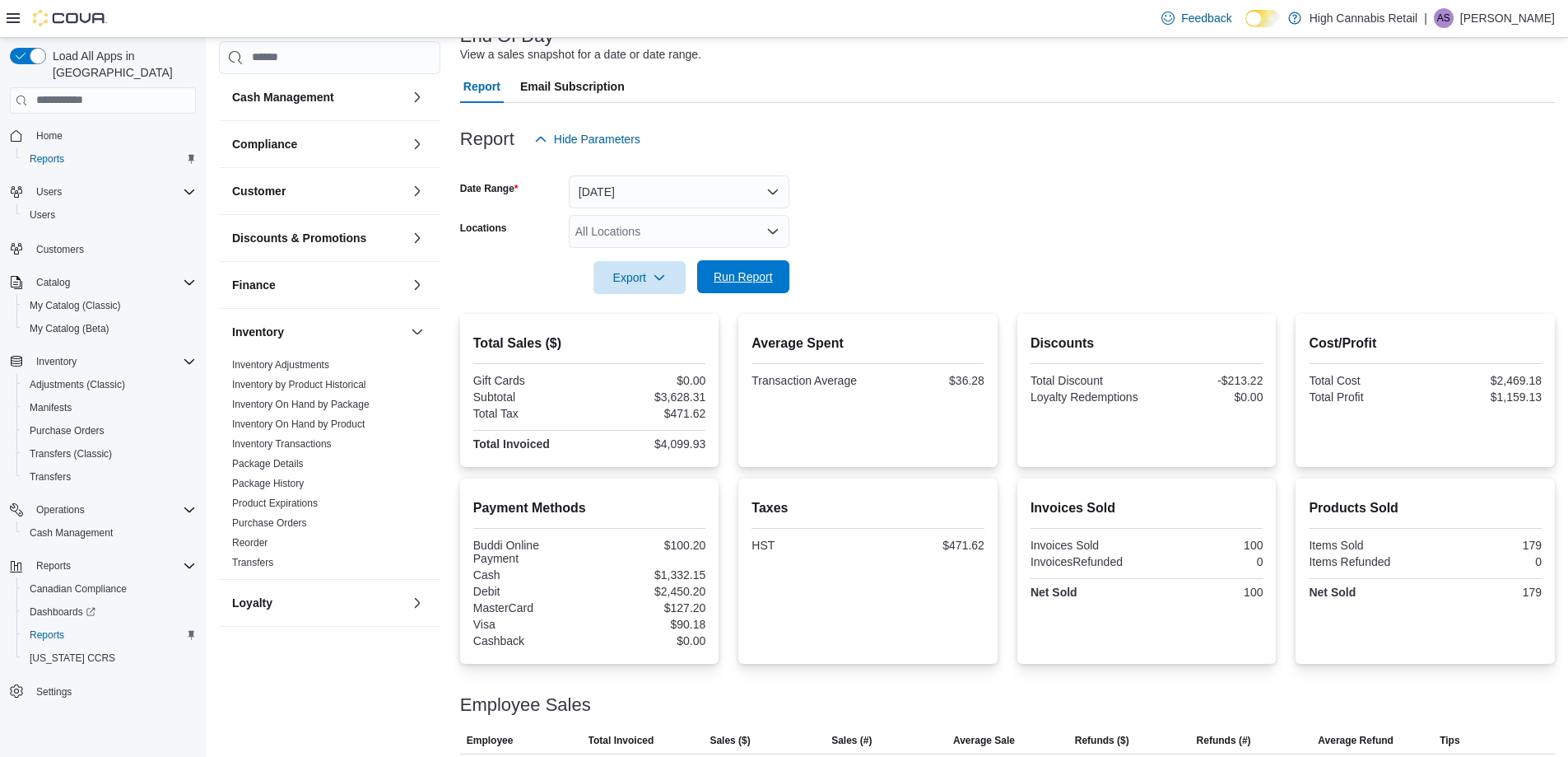
click at [734, 290] on span "Run Report" at bounding box center [743, 276] width 72 height 33
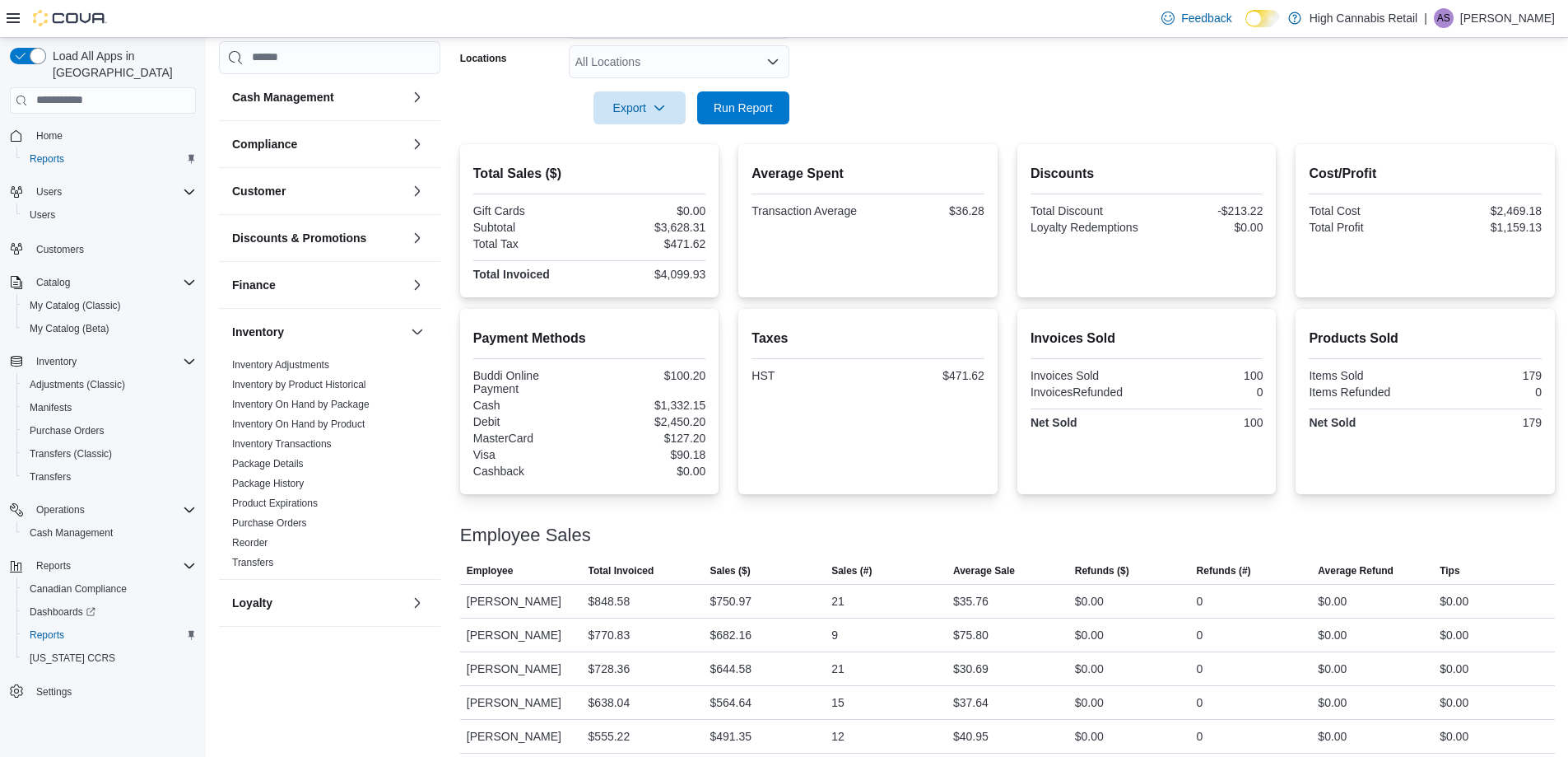
scroll to position [365, 0]
